Goal: Task Accomplishment & Management: Use online tool/utility

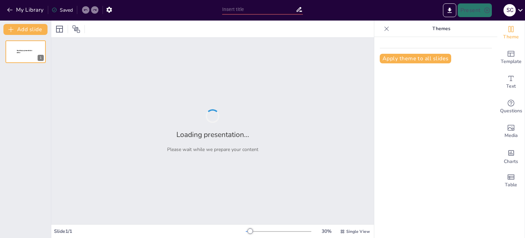
type input "Análisis de Fuerza Cortante y Momento [MEDICAL_DATA] en Vigas Biapoyadas"
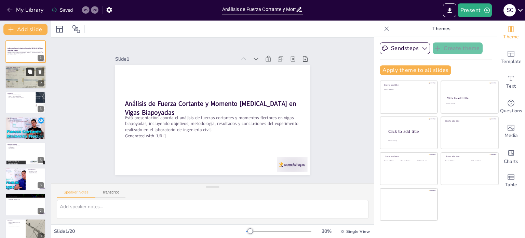
click at [28, 68] on button at bounding box center [30, 72] width 8 height 8
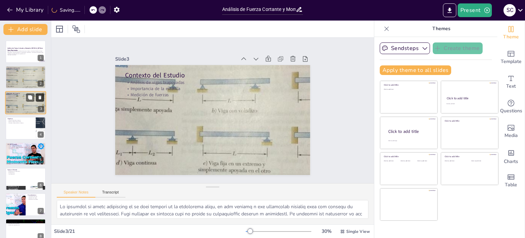
click at [40, 100] on button at bounding box center [40, 97] width 8 height 8
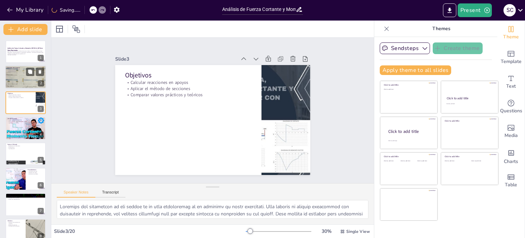
click at [18, 76] on div at bounding box center [25, 77] width 67 height 23
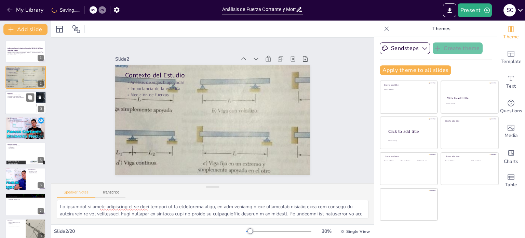
click at [23, 105] on div at bounding box center [25, 102] width 41 height 23
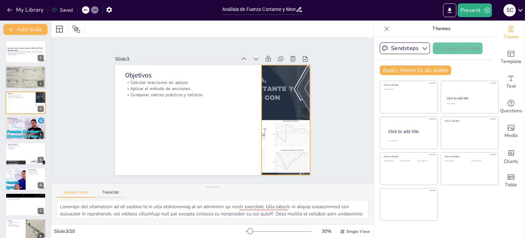
click at [276, 106] on div at bounding box center [230, 39] width 130 height 206
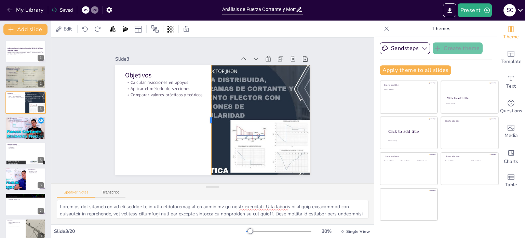
drag, startPoint x: 256, startPoint y: 115, endPoint x: 206, endPoint y: 108, distance: 50.7
click at [206, 108] on div at bounding box center [203, 107] width 110 height 17
click at [19, 129] on div at bounding box center [25, 127] width 41 height 23
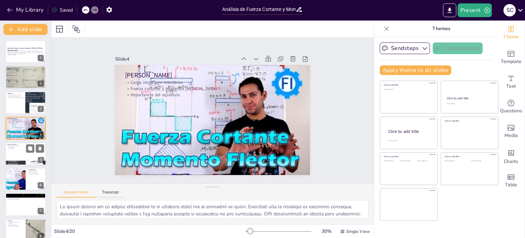
click at [22, 143] on p "Equipo Utilizado" at bounding box center [25, 144] width 37 height 2
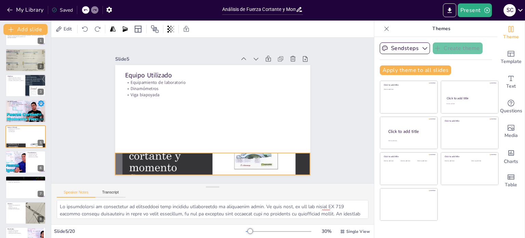
drag, startPoint x: 188, startPoint y: 155, endPoint x: 199, endPoint y: 151, distance: 11.8
click at [188, 156] on div at bounding box center [161, 122] width 148 height 214
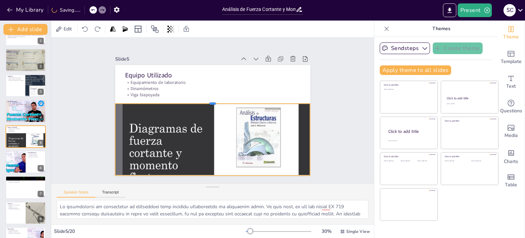
drag, startPoint x: 207, startPoint y: 150, endPoint x: 198, endPoint y: 100, distance: 50.7
click at [198, 100] on div at bounding box center [218, 118] width 172 height 103
click at [31, 167] on div at bounding box center [25, 161] width 41 height 23
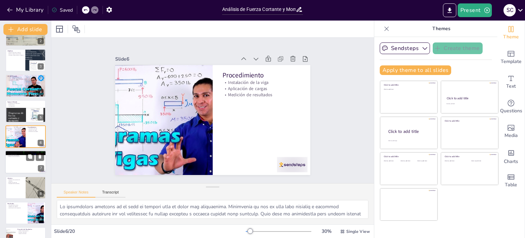
scroll to position [77, 0]
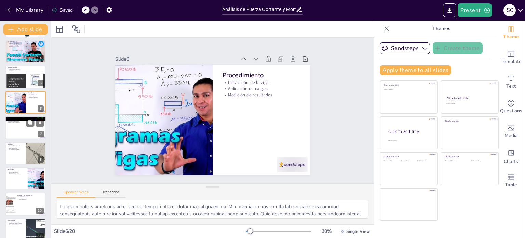
click at [28, 128] on div at bounding box center [25, 127] width 41 height 23
type textarea "Lo ipsumdolorsi am conse adipiscingelit se do eius temporincid ut laboreetd mag…"
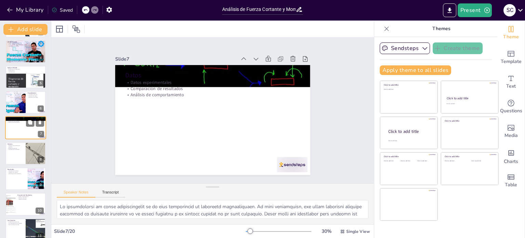
scroll to position [68, 0]
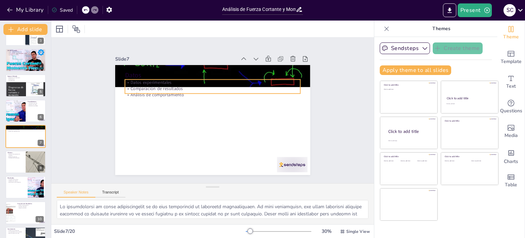
click at [235, 116] on p "Datos experimentales" at bounding box center [206, 137] width 173 height 42
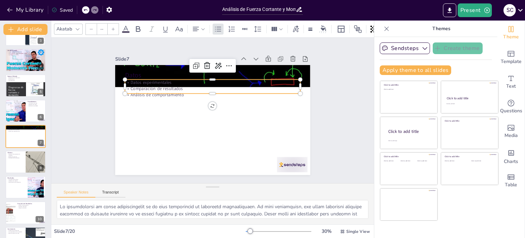
type input "48"
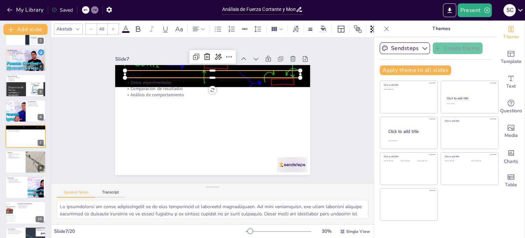
click at [239, 68] on p "Datos" at bounding box center [233, 81] width 147 height 110
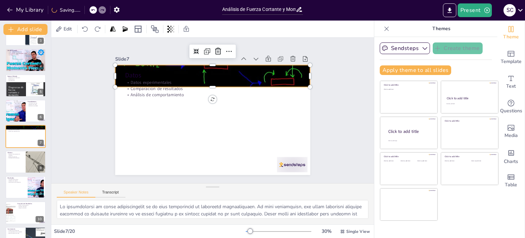
click at [304, 76] on div at bounding box center [196, 140] width 242 height 224
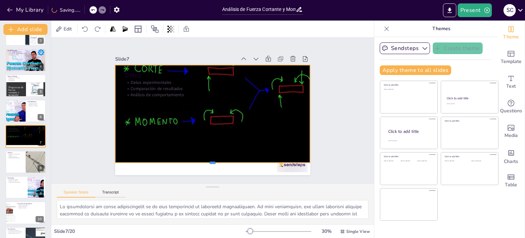
drag, startPoint x: 209, startPoint y: 84, endPoint x: 213, endPoint y: 160, distance: 75.7
click at [213, 160] on div at bounding box center [172, 147] width 135 height 149
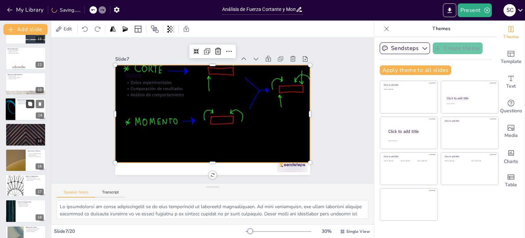
scroll to position [171, 0]
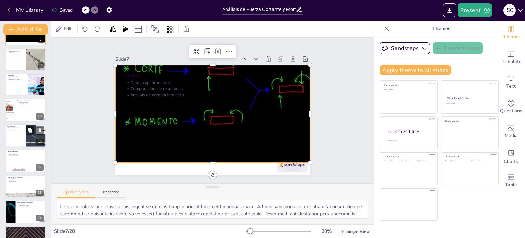
click at [24, 132] on div at bounding box center [25, 135] width 41 height 23
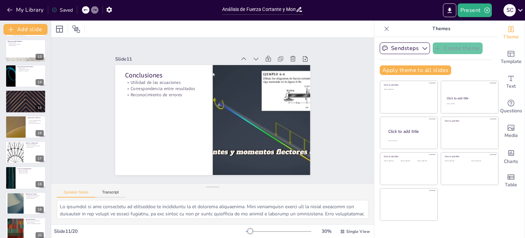
scroll to position [314, 0]
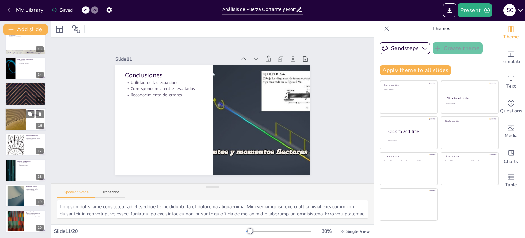
click at [19, 114] on div at bounding box center [15, 119] width 41 height 23
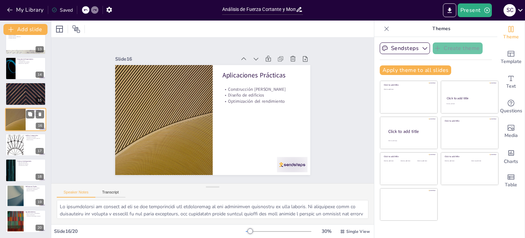
scroll to position [297, 0]
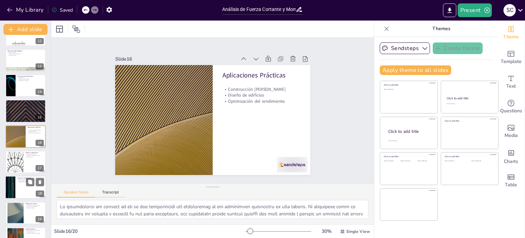
click at [21, 188] on div at bounding box center [25, 187] width 41 height 23
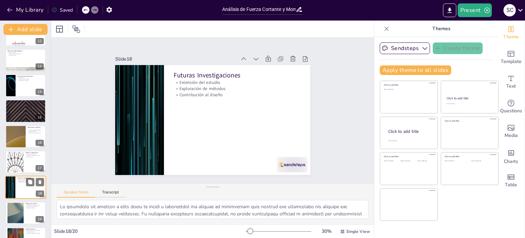
scroll to position [314, 0]
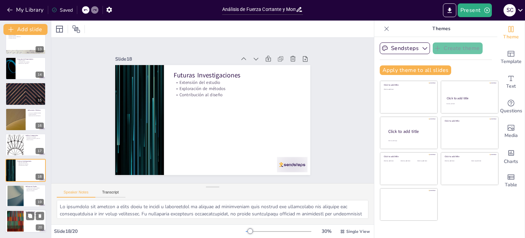
click at [22, 213] on div at bounding box center [15, 221] width 37 height 21
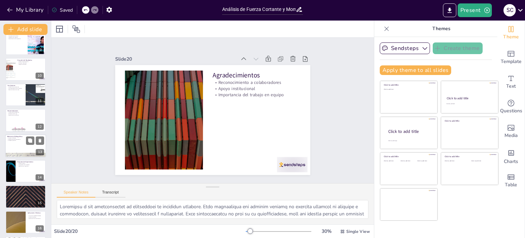
click at [25, 147] on div at bounding box center [25, 145] width 41 height 23
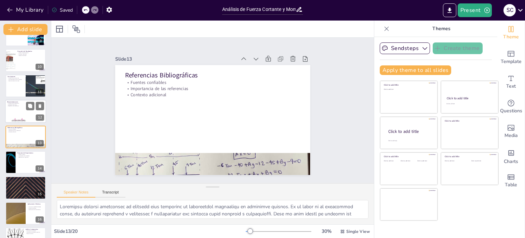
click at [18, 113] on div at bounding box center [25, 111] width 41 height 23
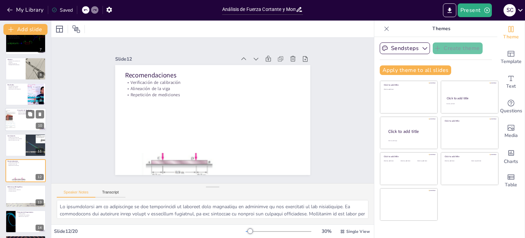
click at [18, 120] on div at bounding box center [25, 119] width 41 height 23
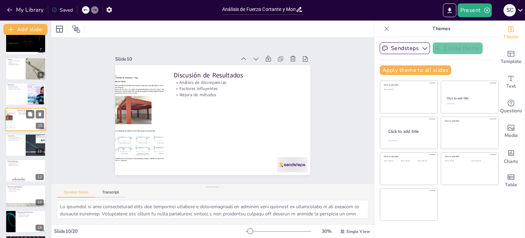
scroll to position [144, 0]
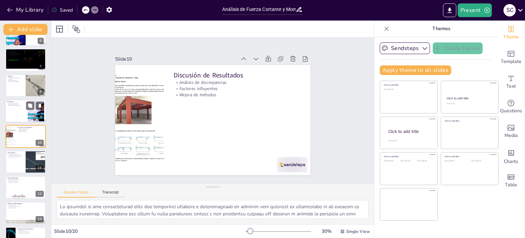
click at [16, 112] on div at bounding box center [25, 110] width 41 height 23
type textarea "Lo ipsumdolors am con adipisc elitseddoeiusm tem inc utlabore et dol magna aliq…"
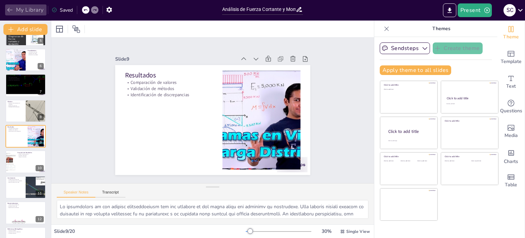
click at [37, 11] on button "My Library" at bounding box center [25, 9] width 41 height 11
